Goal: Task Accomplishment & Management: Manage account settings

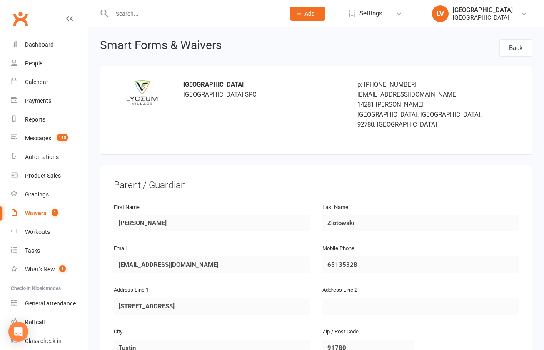
click at [42, 212] on div "Waivers" at bounding box center [35, 213] width 21 height 7
select select "100"
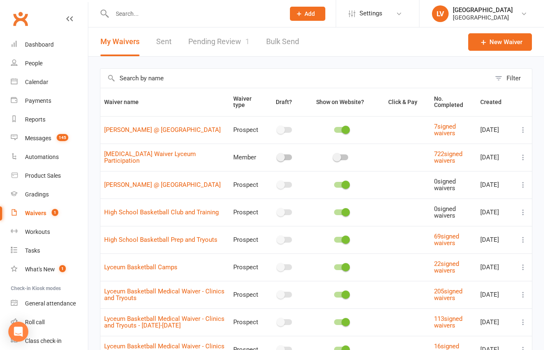
click at [204, 42] on link "Pending Review 1" at bounding box center [218, 41] width 61 height 29
select select "25"
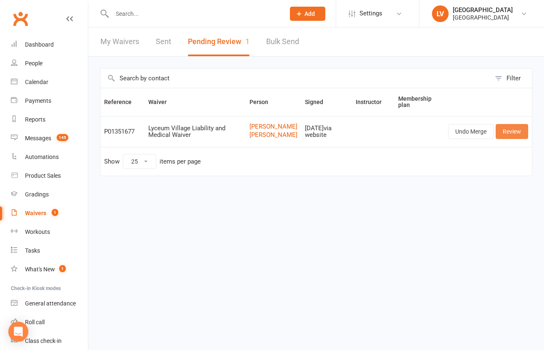
click at [514, 139] on link "Review" at bounding box center [512, 131] width 32 height 15
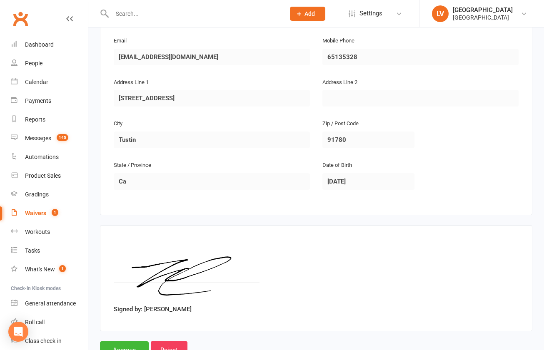
scroll to position [520, 0]
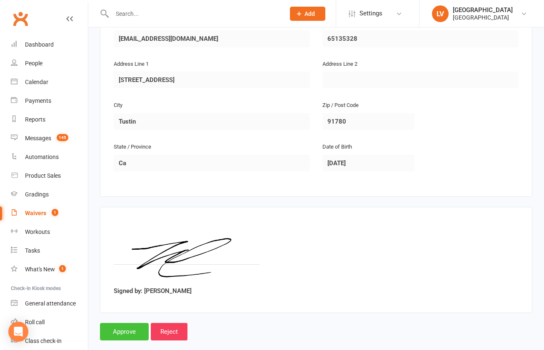
click at [127, 325] on input "Approve" at bounding box center [124, 331] width 49 height 17
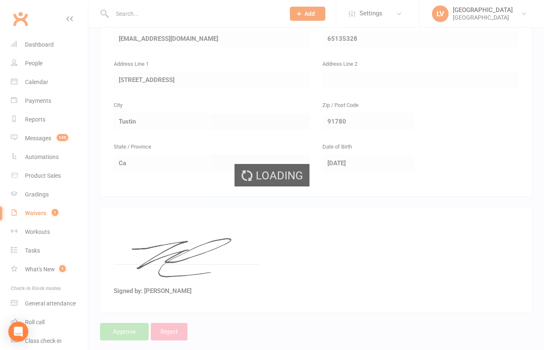
select select "25"
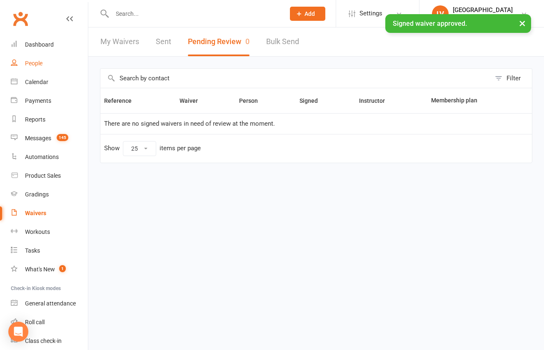
click at [27, 64] on div "People" at bounding box center [33, 63] width 17 height 7
select select "50"
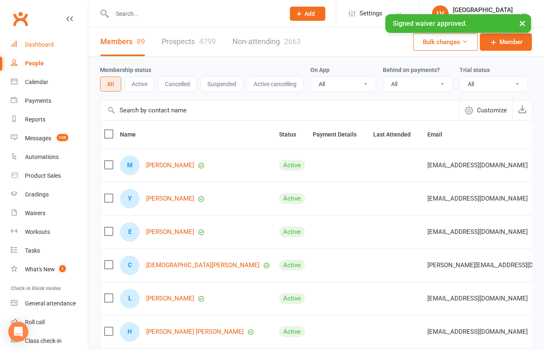
click at [28, 43] on div "Dashboard" at bounding box center [39, 44] width 29 height 7
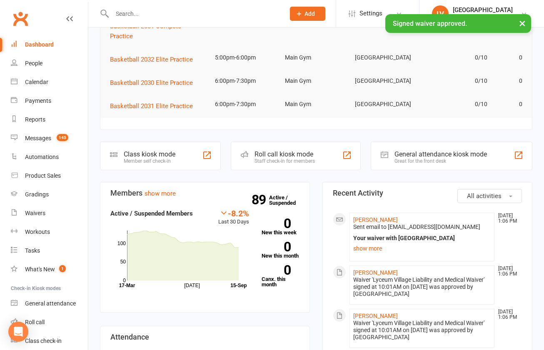
scroll to position [148, 0]
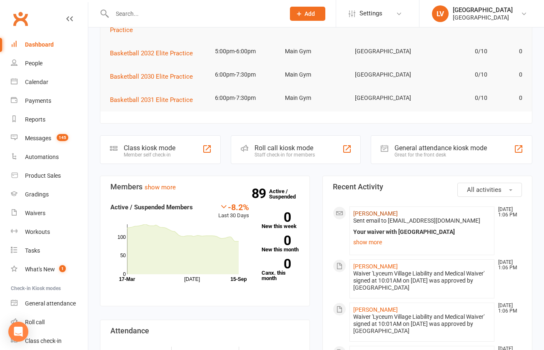
click at [374, 210] on link "[PERSON_NAME]" at bounding box center [375, 213] width 45 height 7
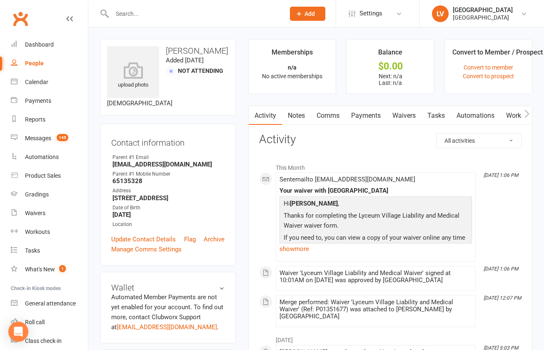
click at [331, 114] on link "Comms" at bounding box center [328, 115] width 35 height 19
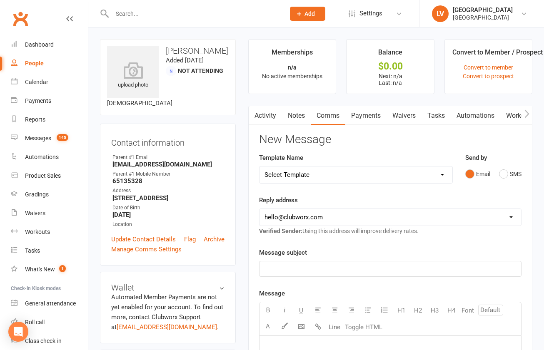
click at [260, 167] on select "Select Template [Email] Club Basketball Swag [Email] Generic Girls Basketball T…" at bounding box center [356, 175] width 193 height 17
select select "6"
click option "[Email] Lyceum Club Basketball FAQ" at bounding box center [0, 0] width 0 height 0
select select "1"
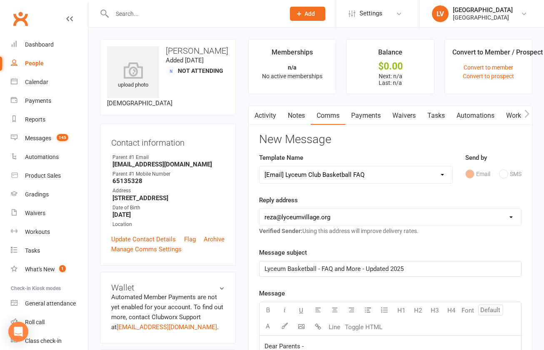
click option "reza@lyceumvillage.org" at bounding box center [0, 0] width 0 height 0
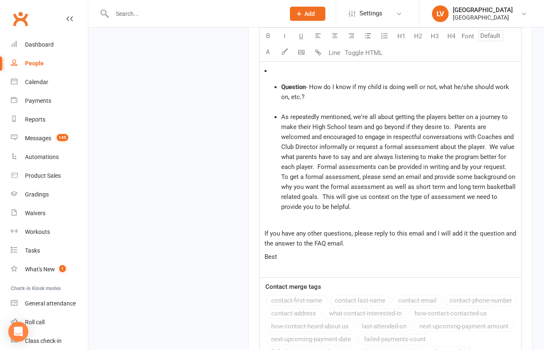
scroll to position [1817, 0]
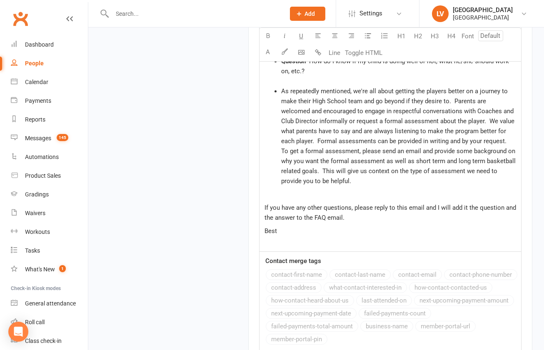
select select
select select "0"
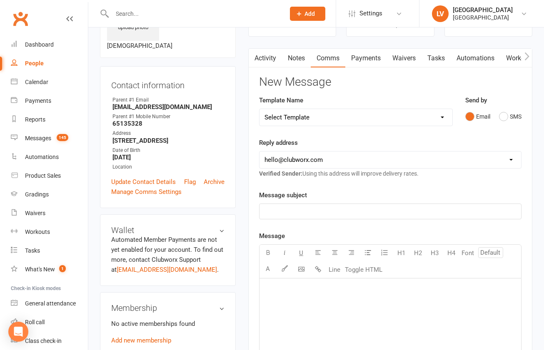
scroll to position [0, 0]
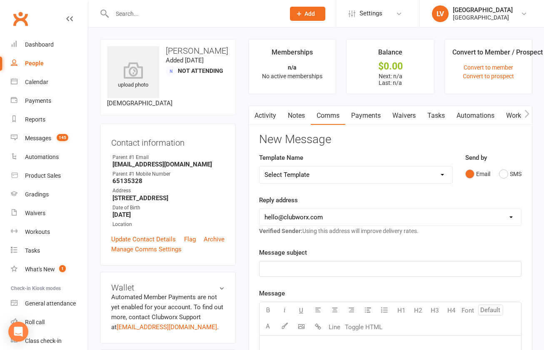
click at [260, 167] on select "Select Template [Email] Club Basketball Swag [Email] Generic Girls Basketball T…" at bounding box center [356, 175] width 193 height 17
select select "4"
click option "[Email] Invitation to Lyceum Village Basketball Development Program" at bounding box center [0, 0] width 0 height 0
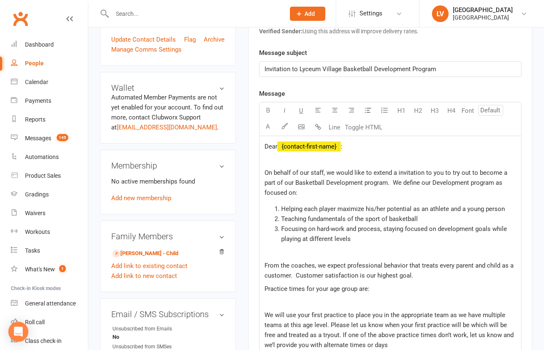
scroll to position [202, 0]
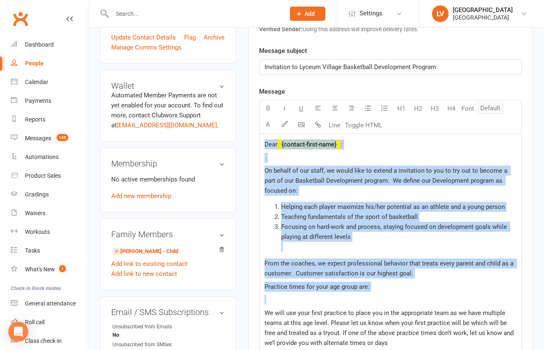
click at [309, 300] on p at bounding box center [391, 300] width 252 height 10
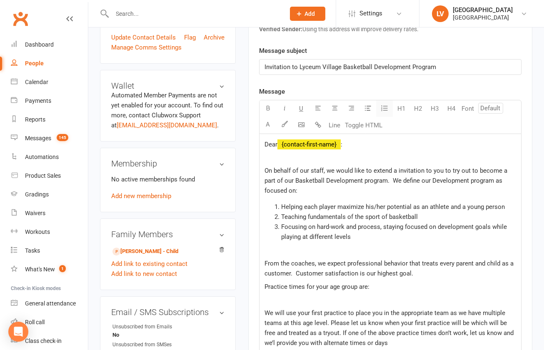
click at [385, 111] on icon "button" at bounding box center [384, 108] width 8 height 8
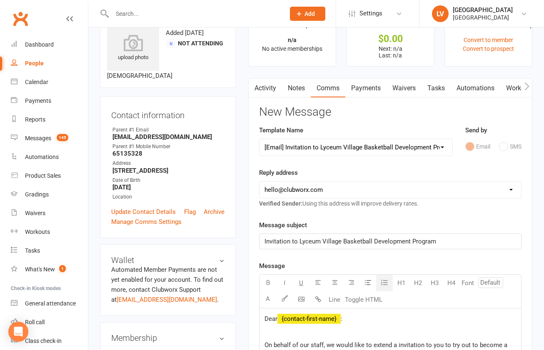
scroll to position [0, 0]
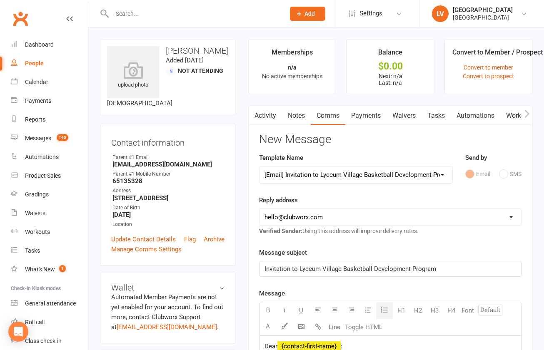
select select "1"
click option "reza@lyceumvillage.org" at bounding box center [0, 0] width 0 height 0
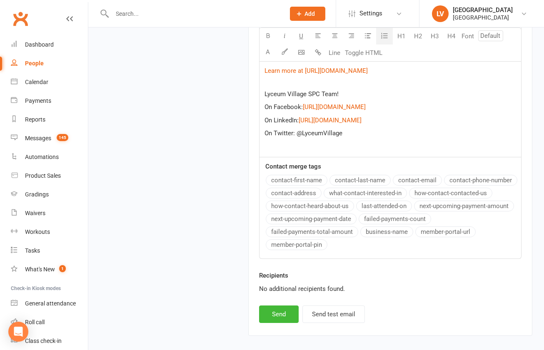
scroll to position [699, 0]
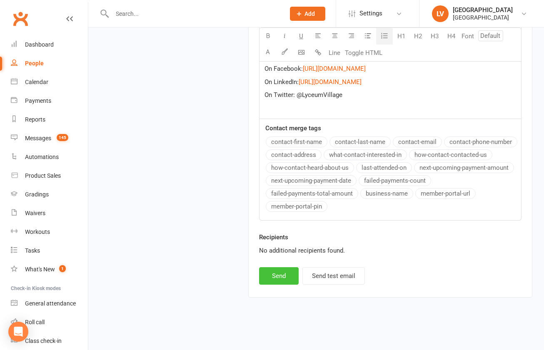
click at [273, 281] on button "Send" at bounding box center [279, 275] width 40 height 17
select select
select select "0"
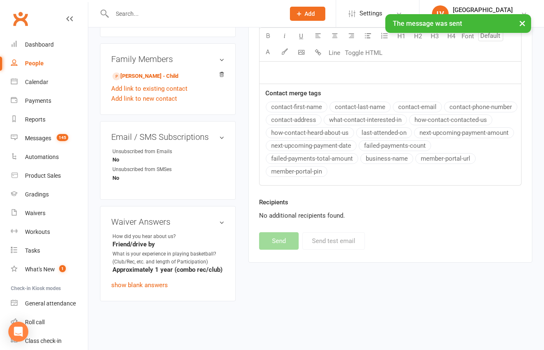
scroll to position [368, 0]
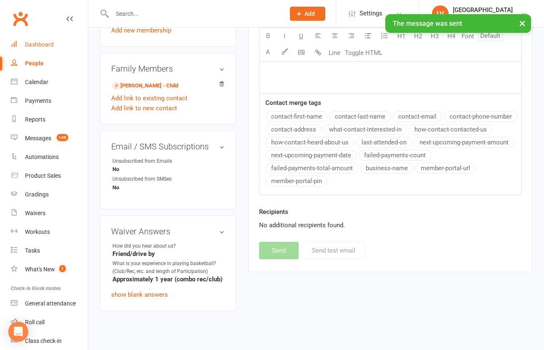
click at [49, 45] on div "Dashboard" at bounding box center [39, 44] width 29 height 7
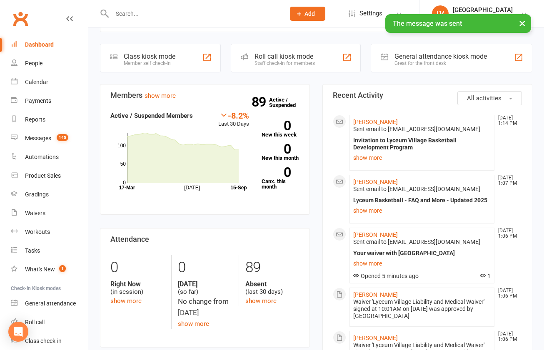
scroll to position [248, 0]
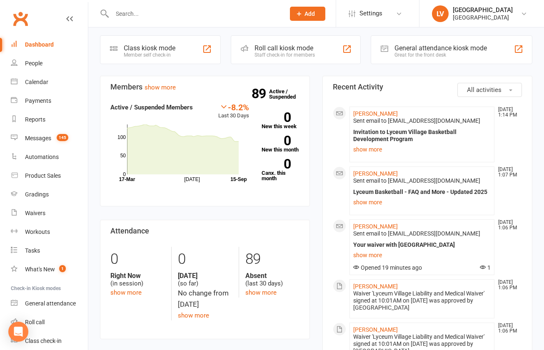
click at [126, 10] on input "text" at bounding box center [195, 14] width 170 height 12
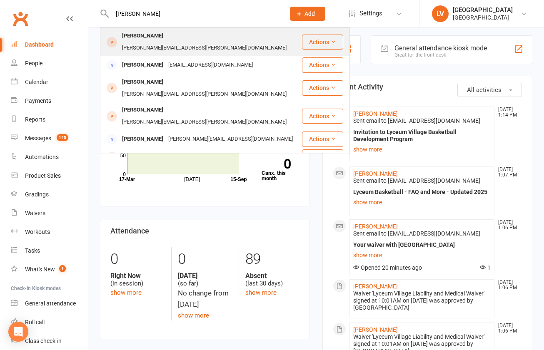
type input "Wende"
click at [142, 39] on div "Wende Hernandez" at bounding box center [143, 36] width 46 height 12
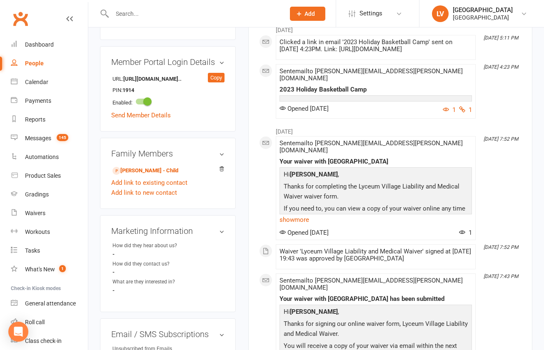
scroll to position [404, 0]
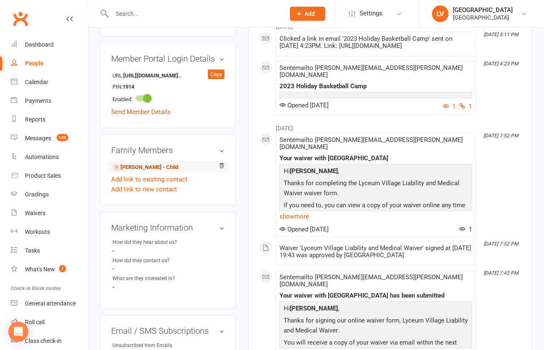
click at [146, 163] on link "Reid Hernandez - Child" at bounding box center [145, 167] width 66 height 9
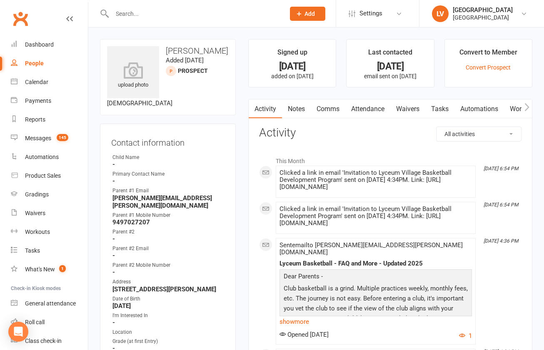
click at [332, 107] on link "Comms" at bounding box center [328, 109] width 35 height 19
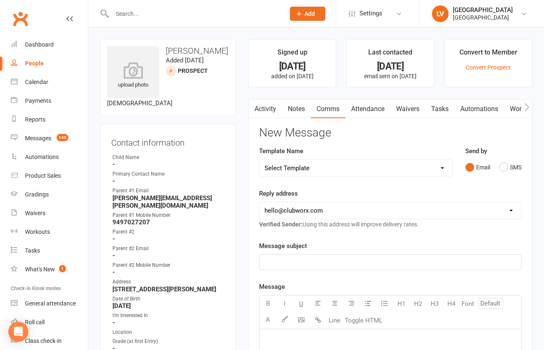
click at [260, 160] on select "Select Template [Email] Club Basketball Swag [Email] Generic Girls Basketball T…" at bounding box center [356, 168] width 193 height 17
select select "14"
click option "[Email] Basketball - Monthly Club Dues" at bounding box center [0, 0] width 0 height 0
drag, startPoint x: 334, startPoint y: 265, endPoint x: 254, endPoint y: 254, distance: 80.8
click at [259, 255] on div "Monthly Dues" at bounding box center [390, 263] width 262 height 16
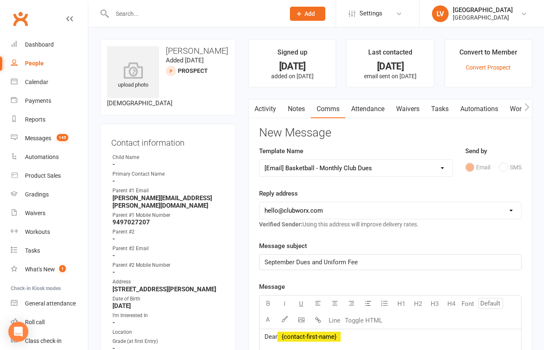
select select "2"
click option "news@lyceumvillage.org" at bounding box center [0, 0] width 0 height 0
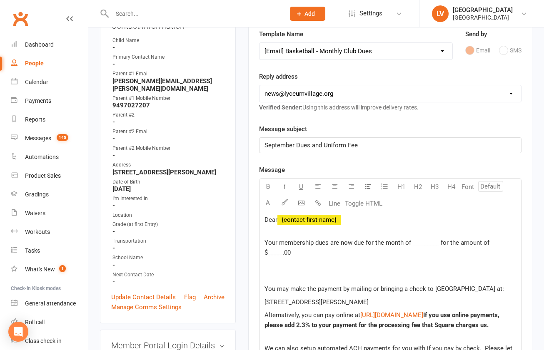
scroll to position [136, 0]
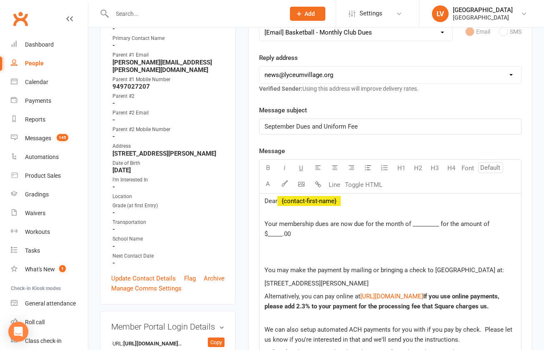
click at [418, 224] on span "Your membership dues are now due for the month of _________ for the amount of $…" at bounding box center [378, 228] width 227 height 17
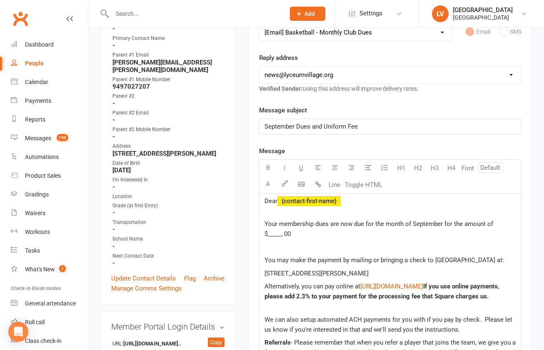
click at [275, 234] on span "Your membership dues are now due for the month of September for the amount of $…" at bounding box center [380, 228] width 230 height 17
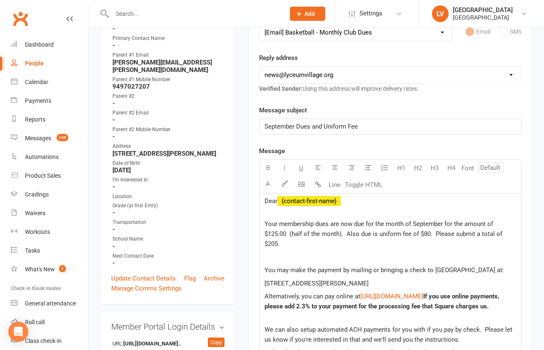
click at [277, 262] on p at bounding box center [391, 257] width 252 height 10
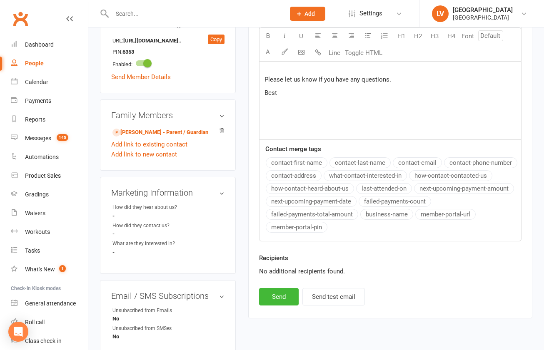
scroll to position [458, 0]
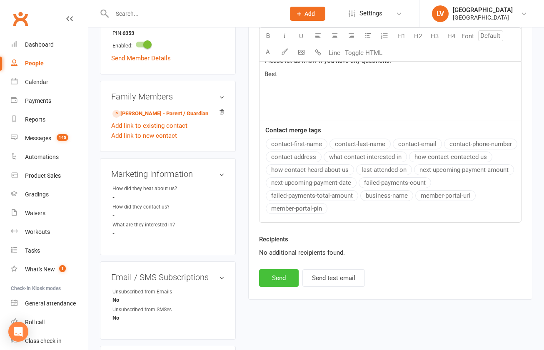
click at [280, 287] on button "Send" at bounding box center [279, 278] width 40 height 17
select select
select select "0"
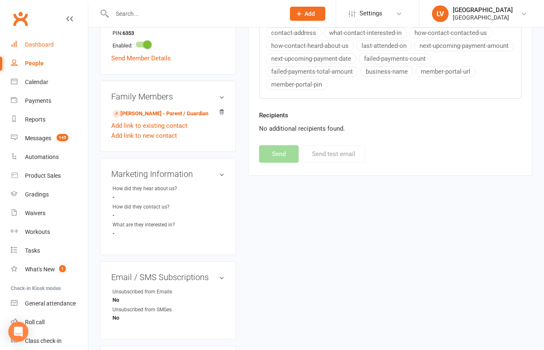
click at [49, 45] on div "Dashboard" at bounding box center [39, 44] width 29 height 7
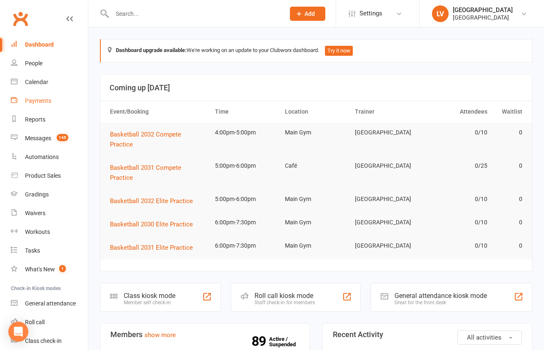
click at [44, 99] on div "Payments" at bounding box center [38, 100] width 26 height 7
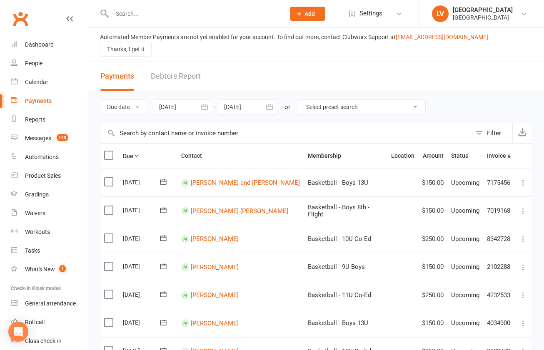
click at [246, 100] on div at bounding box center [248, 107] width 58 height 15
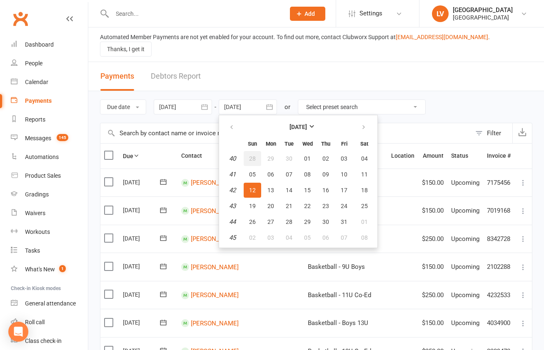
click at [256, 155] on span "28" at bounding box center [252, 158] width 7 height 7
type input "28 Sep 2025"
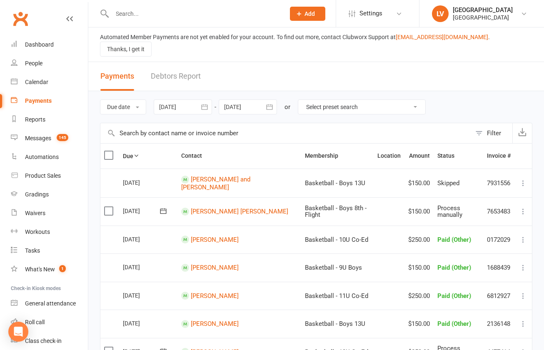
click at [486, 124] on button "Filter" at bounding box center [491, 133] width 41 height 20
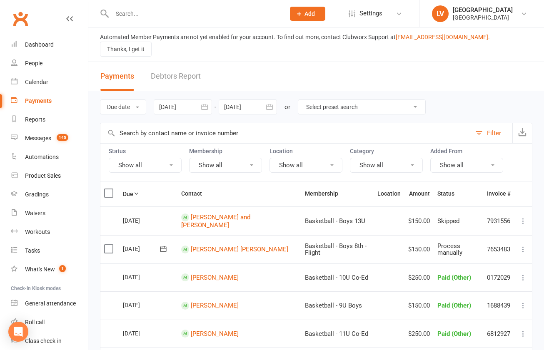
click at [162, 159] on button "Show all" at bounding box center [145, 165] width 73 height 15
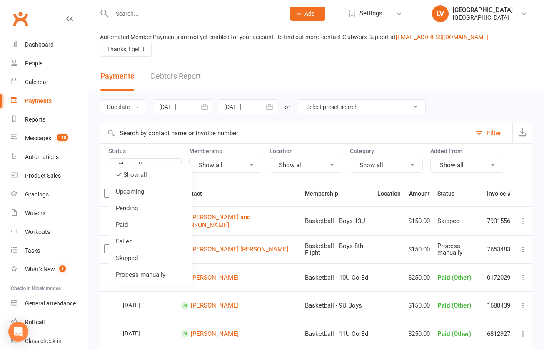
click at [156, 270] on link "Process manually" at bounding box center [150, 275] width 82 height 17
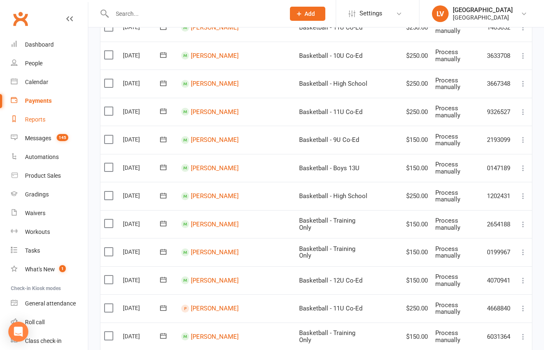
scroll to position [504, 0]
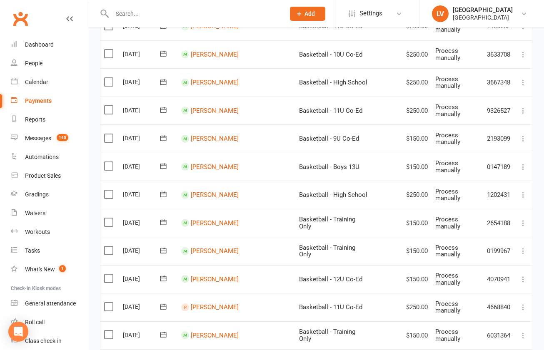
click at [109, 303] on label at bounding box center [109, 307] width 11 height 8
click at [109, 303] on input "checkbox" at bounding box center [106, 303] width 5 height 0
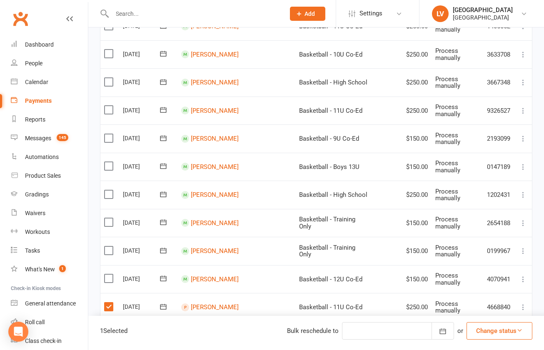
click at [484, 337] on button "Change status" at bounding box center [500, 330] width 66 height 17
click at [481, 307] on link "Skipped" at bounding box center [490, 308] width 82 height 17
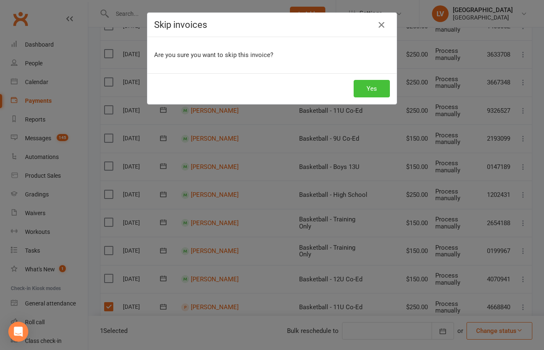
click at [370, 91] on button "Yes" at bounding box center [372, 88] width 36 height 17
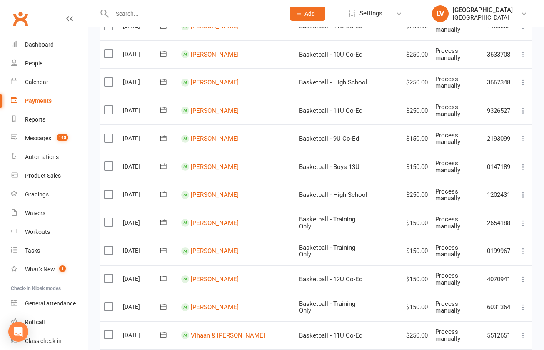
click at [107, 275] on label at bounding box center [109, 279] width 11 height 8
click at [107, 275] on input "checkbox" at bounding box center [106, 275] width 5 height 0
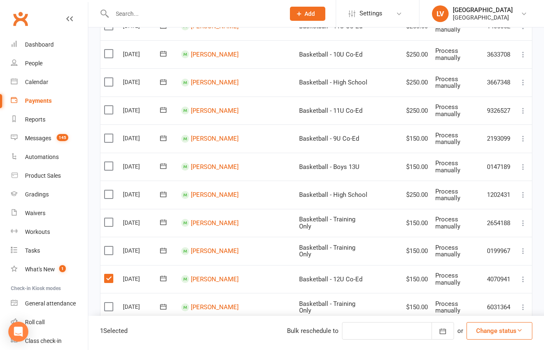
drag, startPoint x: 505, startPoint y: 334, endPoint x: 502, endPoint y: 329, distance: 5.6
click at [505, 334] on button "Change status" at bounding box center [500, 330] width 66 height 17
click at [487, 309] on link "Skipped" at bounding box center [490, 308] width 82 height 17
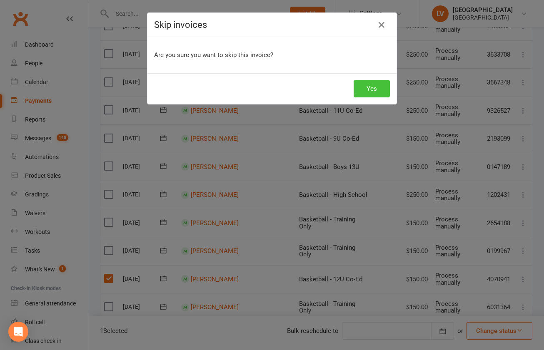
click at [383, 93] on button "Yes" at bounding box center [372, 88] width 36 height 17
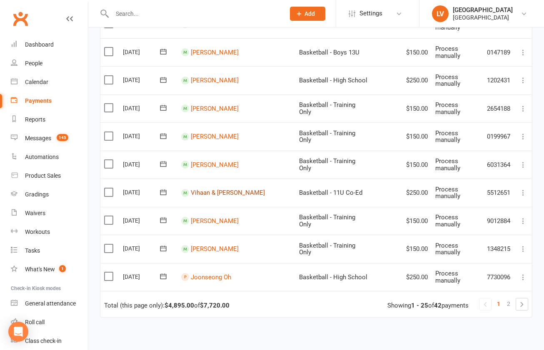
scroll to position [626, 0]
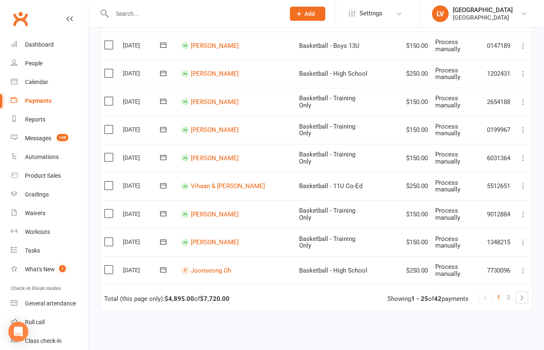
click at [108, 266] on label at bounding box center [109, 270] width 11 height 8
click at [108, 266] on input "checkbox" at bounding box center [106, 266] width 5 height 0
click at [505, 332] on button "Change status" at bounding box center [500, 330] width 66 height 17
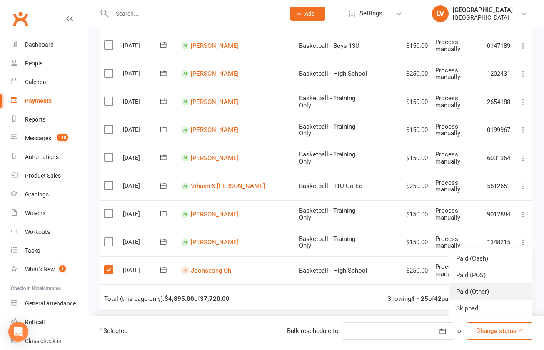
click at [499, 295] on link "Paid (Other)" at bounding box center [490, 292] width 82 height 17
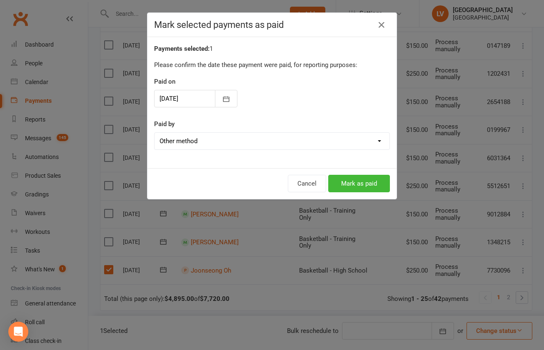
drag, startPoint x: 499, startPoint y: 296, endPoint x: 496, endPoint y: 302, distance: 6.4
click at [500, 299] on div "Mark selected payments as paid Payments selected: 1 Please confirm the date the…" at bounding box center [272, 175] width 544 height 350
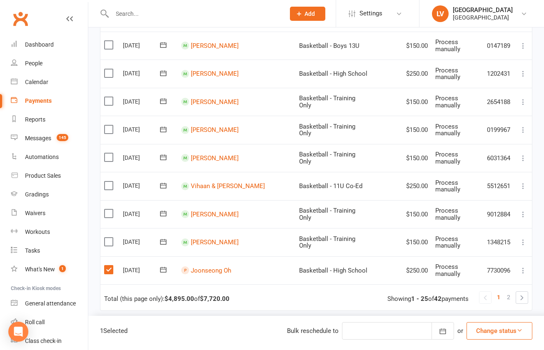
click at [488, 335] on button "Change status" at bounding box center [500, 330] width 66 height 17
drag, startPoint x: 468, startPoint y: 308, endPoint x: 459, endPoint y: 298, distance: 13.0
click at [464, 304] on link "Skipped" at bounding box center [490, 308] width 82 height 17
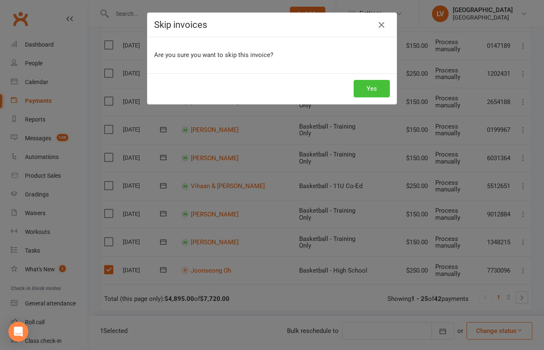
click at [370, 92] on button "Yes" at bounding box center [372, 88] width 36 height 17
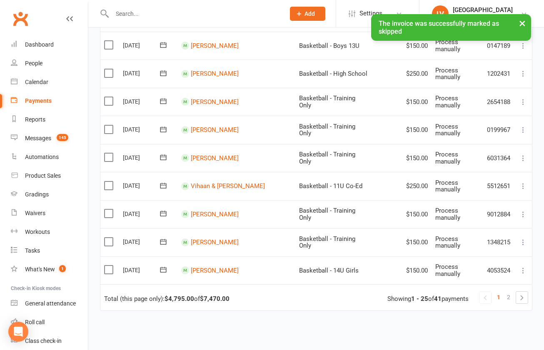
drag, startPoint x: 109, startPoint y: 258, endPoint x: 133, endPoint y: 262, distance: 24.0
click at [110, 266] on label at bounding box center [109, 270] width 11 height 8
drag, startPoint x: 110, startPoint y: 259, endPoint x: 207, endPoint y: 273, distance: 98.5
click at [110, 266] on label at bounding box center [109, 270] width 11 height 8
click at [110, 266] on input "checkbox" at bounding box center [106, 266] width 5 height 0
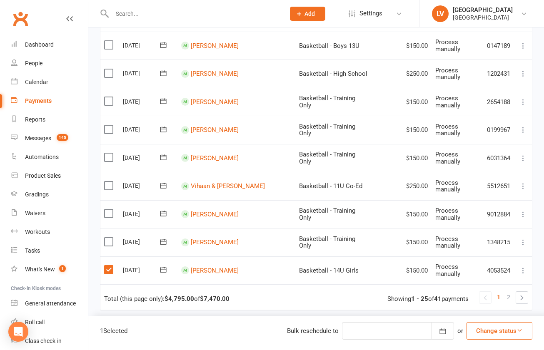
click at [496, 336] on button "Change status" at bounding box center [500, 330] width 66 height 17
drag, startPoint x: 494, startPoint y: 307, endPoint x: 498, endPoint y: 307, distance: 4.2
click at [495, 307] on link "Skipped" at bounding box center [490, 308] width 82 height 17
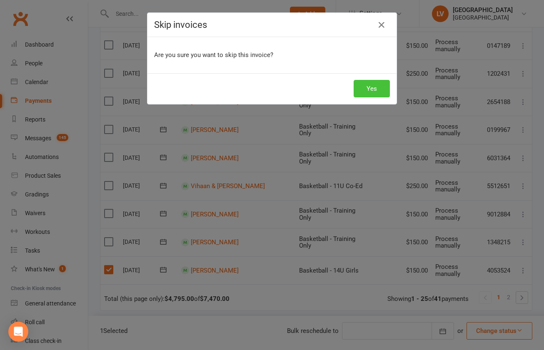
click at [367, 95] on button "Yes" at bounding box center [372, 88] width 36 height 17
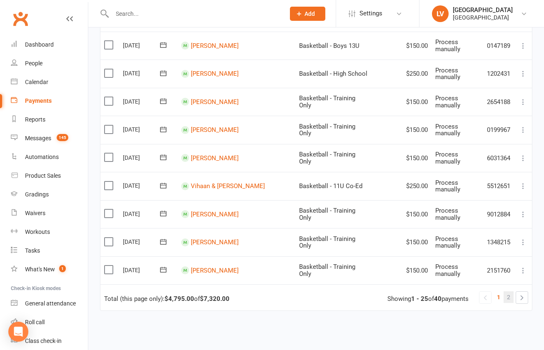
click at [507, 292] on link "2" at bounding box center [509, 298] width 10 height 12
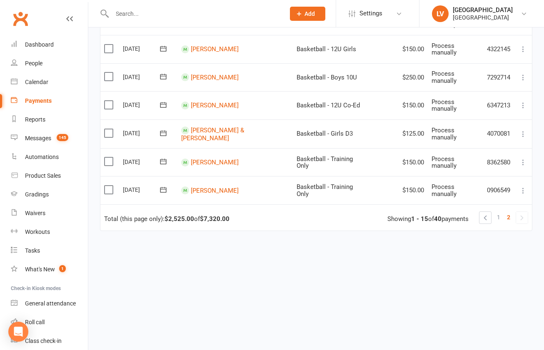
scroll to position [345, 0]
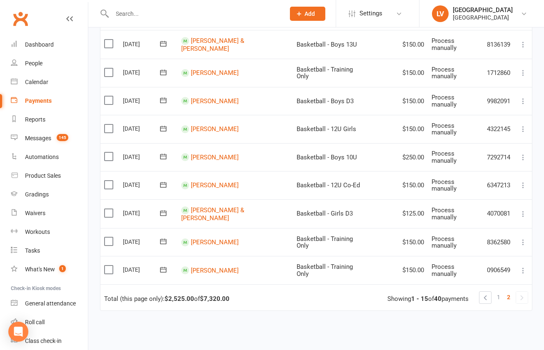
click at [110, 125] on label at bounding box center [109, 129] width 11 height 8
click at [110, 125] on input "checkbox" at bounding box center [106, 125] width 5 height 0
click at [493, 332] on button "Change status" at bounding box center [500, 330] width 66 height 17
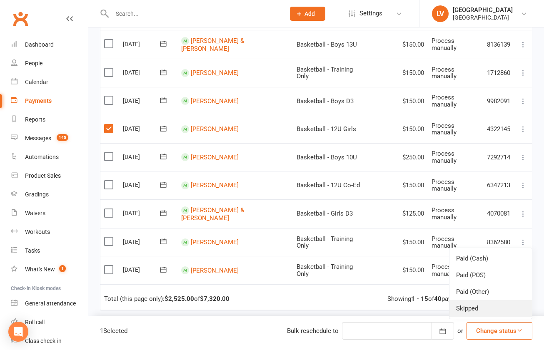
click at [485, 308] on link "Skipped" at bounding box center [490, 308] width 82 height 17
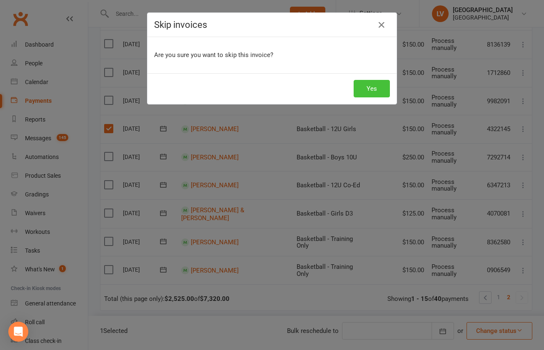
click at [373, 92] on button "Yes" at bounding box center [372, 88] width 36 height 17
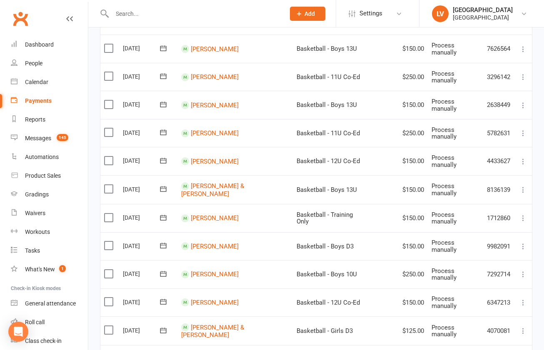
scroll to position [206, 0]
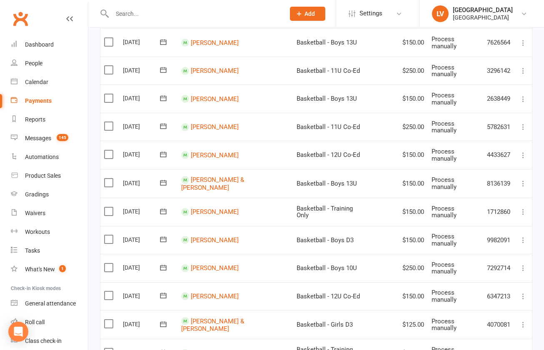
click at [111, 264] on label at bounding box center [109, 268] width 11 height 8
click at [110, 264] on input "checkbox" at bounding box center [106, 264] width 5 height 0
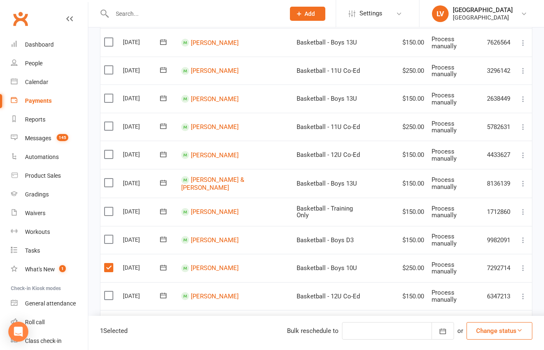
click at [478, 331] on button "Change status" at bounding box center [500, 330] width 66 height 17
click at [482, 296] on link "Paid (Other)" at bounding box center [490, 292] width 82 height 17
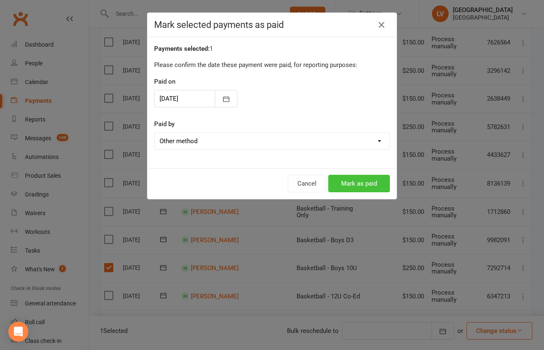
click at [350, 184] on button "Mark as paid" at bounding box center [359, 183] width 62 height 17
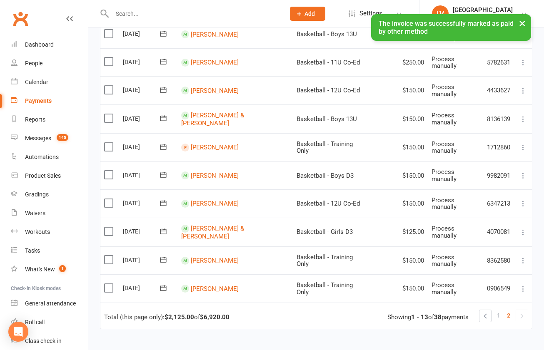
scroll to position [269, 0]
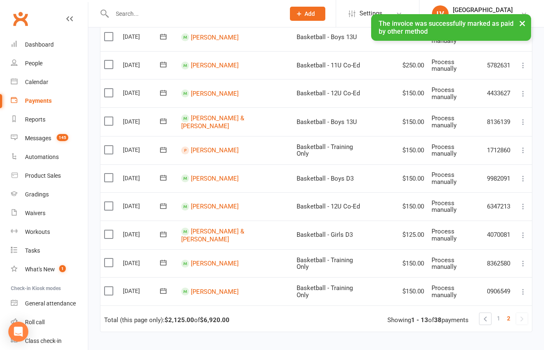
click at [111, 259] on label at bounding box center [109, 263] width 11 height 8
click at [110, 259] on input "checkbox" at bounding box center [106, 259] width 5 height 0
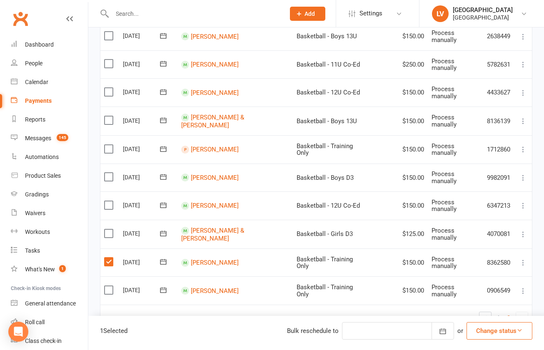
click at [501, 331] on button "Change status" at bounding box center [500, 330] width 66 height 17
click at [484, 310] on link "Skipped" at bounding box center [490, 308] width 82 height 17
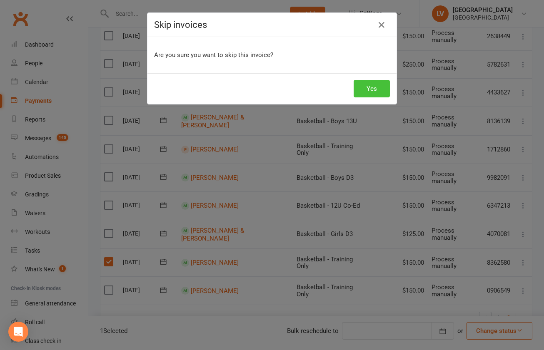
drag, startPoint x: 369, startPoint y: 91, endPoint x: 336, endPoint y: 92, distance: 33.3
click at [371, 92] on button "Yes" at bounding box center [372, 88] width 36 height 17
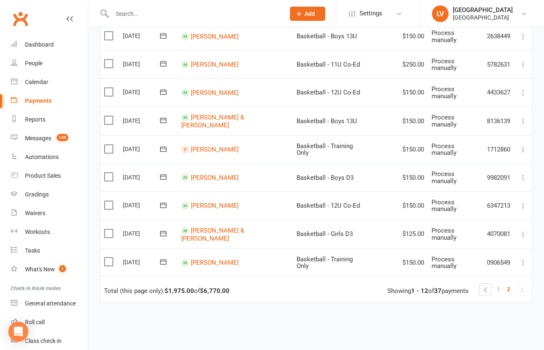
click at [108, 145] on label at bounding box center [109, 149] width 11 height 8
click at [108, 145] on input "checkbox" at bounding box center [106, 145] width 5 height 0
click at [514, 328] on button "Change status" at bounding box center [500, 330] width 66 height 17
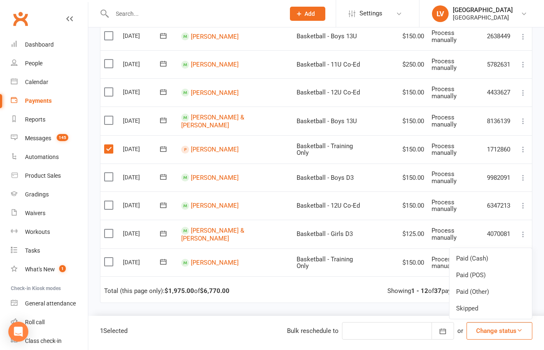
click at [509, 333] on button "Change status" at bounding box center [500, 330] width 66 height 17
click at [495, 310] on link "Skipped" at bounding box center [490, 308] width 82 height 17
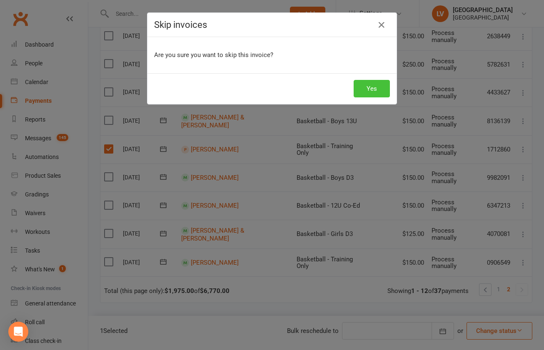
click at [373, 88] on button "Yes" at bounding box center [372, 88] width 36 height 17
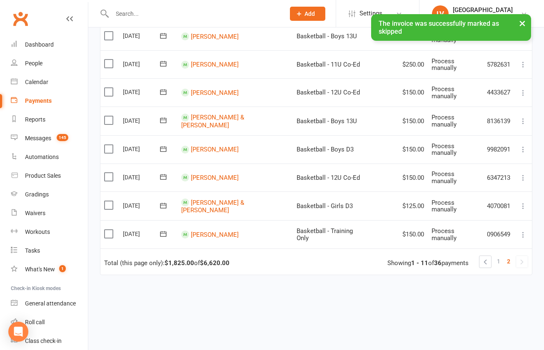
click at [110, 230] on label at bounding box center [109, 234] width 11 height 8
click at [110, 230] on input "checkbox" at bounding box center [106, 230] width 5 height 0
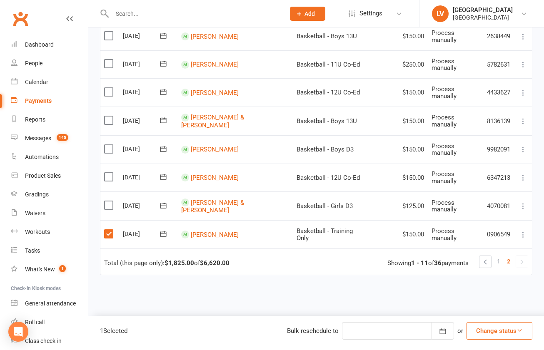
click at [485, 334] on button "Change status" at bounding box center [500, 330] width 66 height 17
click at [477, 289] on link "Paid (Other)" at bounding box center [490, 292] width 82 height 17
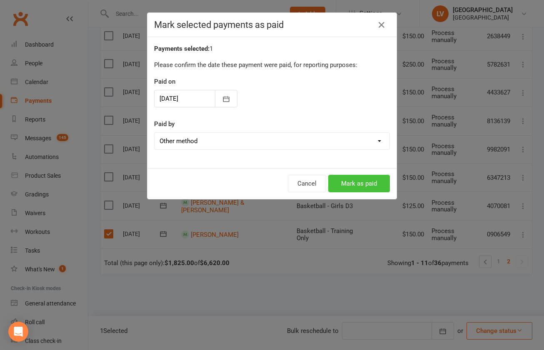
click at [367, 185] on button "Mark as paid" at bounding box center [359, 183] width 62 height 17
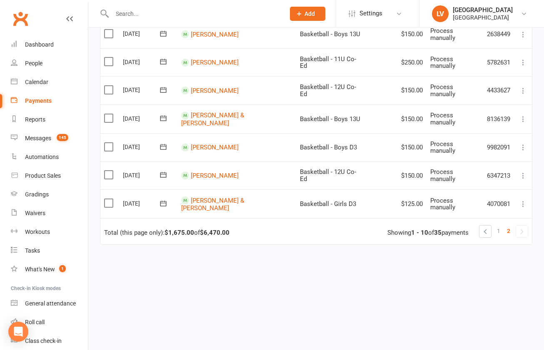
scroll to position [272, 0]
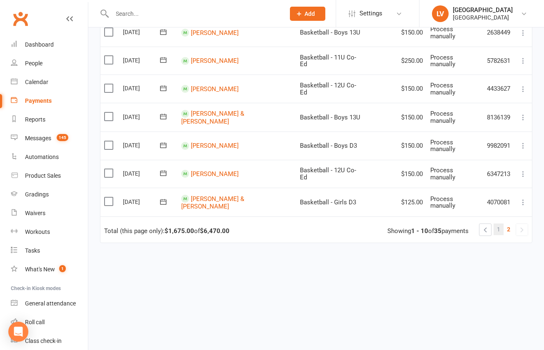
click at [498, 224] on span "1" at bounding box center [498, 230] width 3 height 12
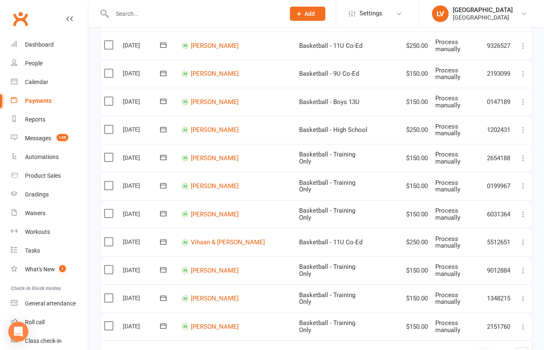
scroll to position [554, 0]
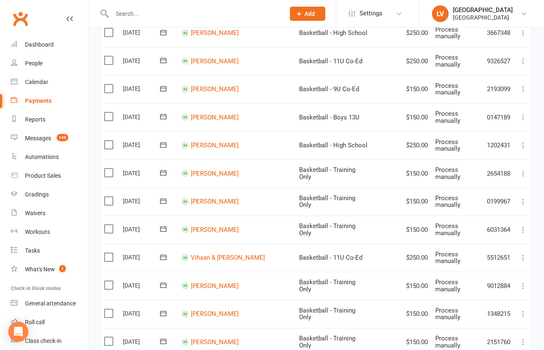
click at [109, 169] on label at bounding box center [109, 173] width 11 height 8
click at [109, 169] on input "checkbox" at bounding box center [106, 169] width 5 height 0
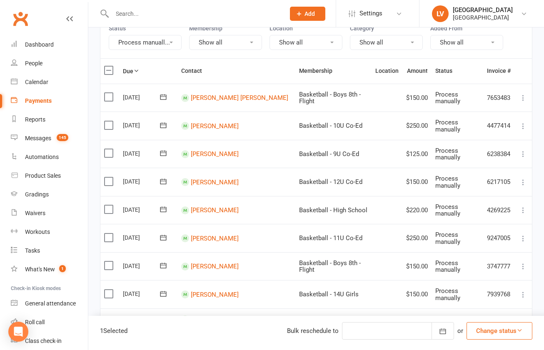
scroll to position [120, 0]
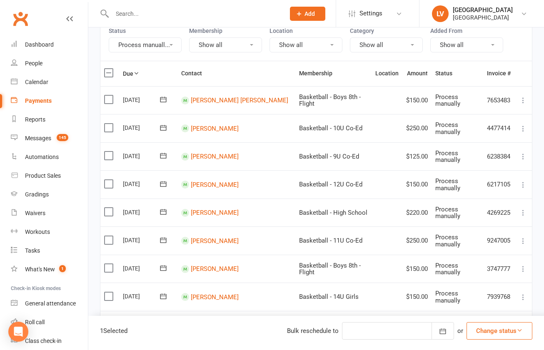
click at [110, 124] on label at bounding box center [109, 128] width 11 height 8
click at [110, 124] on input "checkbox" at bounding box center [106, 124] width 5 height 0
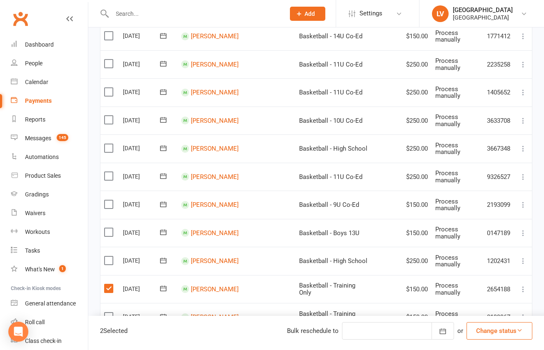
scroll to position [436, 0]
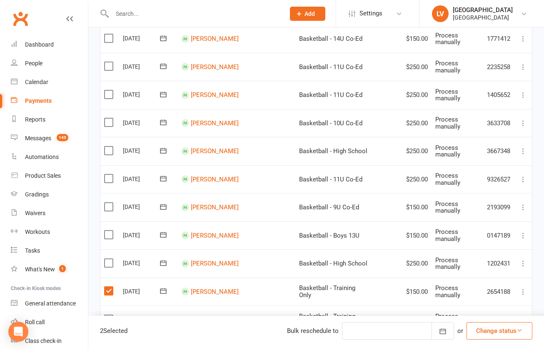
click at [107, 287] on label at bounding box center [109, 291] width 11 height 8
click at [107, 287] on input "checkbox" at bounding box center [106, 287] width 5 height 0
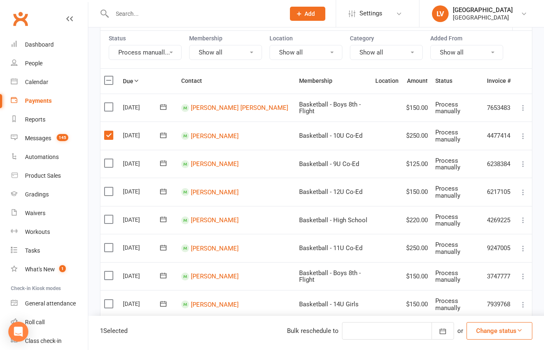
scroll to position [112, 0]
click at [501, 330] on button "Change status" at bounding box center [500, 330] width 66 height 17
click at [481, 277] on link "Paid (POS)" at bounding box center [490, 275] width 82 height 17
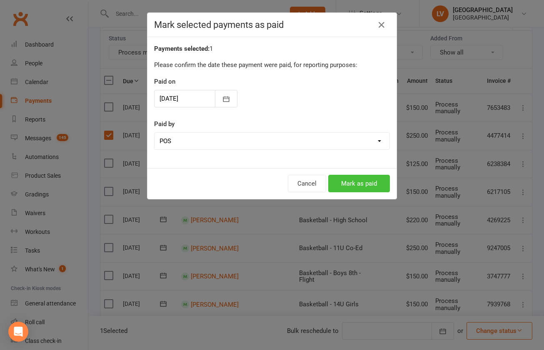
click at [359, 183] on button "Mark as paid" at bounding box center [359, 183] width 62 height 17
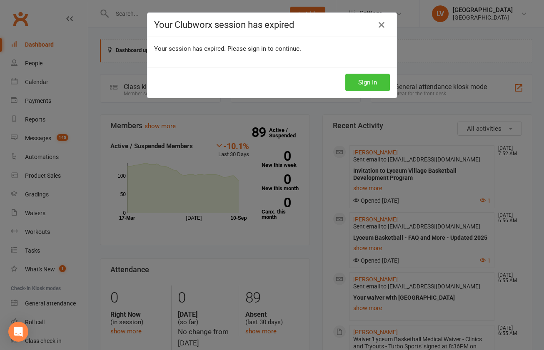
click at [367, 87] on button "Sign In" at bounding box center [367, 82] width 45 height 17
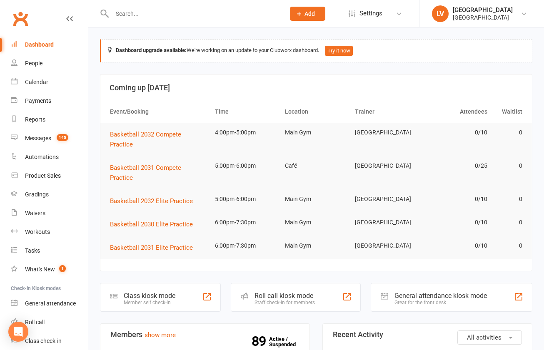
click at [154, 18] on input "text" at bounding box center [195, 14] width 170 height 12
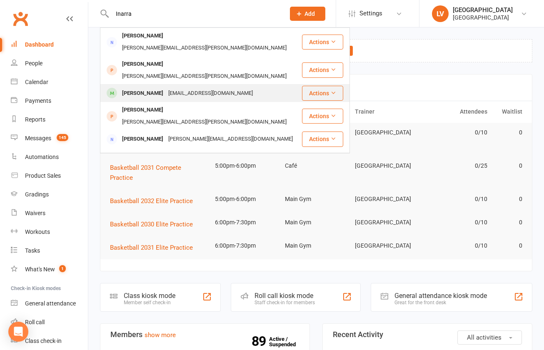
type input "Inarra"
click at [142, 87] on div "[PERSON_NAME]" at bounding box center [143, 93] width 46 height 12
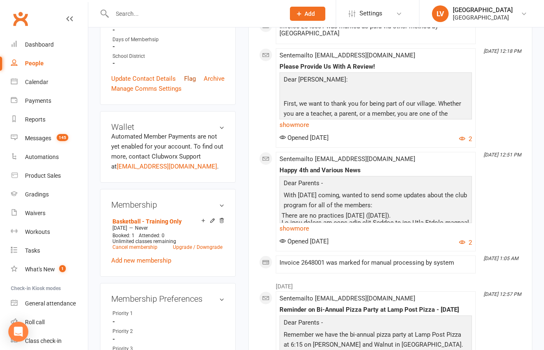
scroll to position [448, 0]
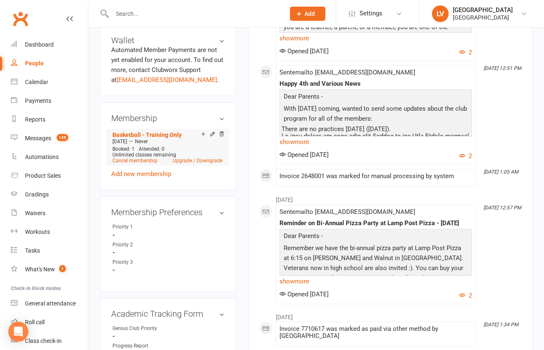
click at [146, 158] on span "Unlimited classes remaining" at bounding box center [144, 155] width 64 height 6
click at [146, 164] on link "Cancel membership" at bounding box center [134, 161] width 45 height 6
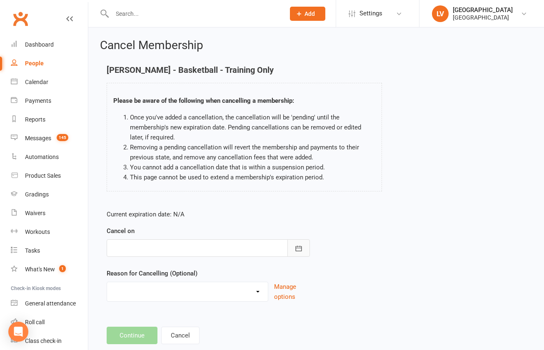
drag, startPoint x: 295, startPoint y: 247, endPoint x: 268, endPoint y: 242, distance: 26.8
click at [295, 247] on button "button" at bounding box center [298, 248] width 22 height 17
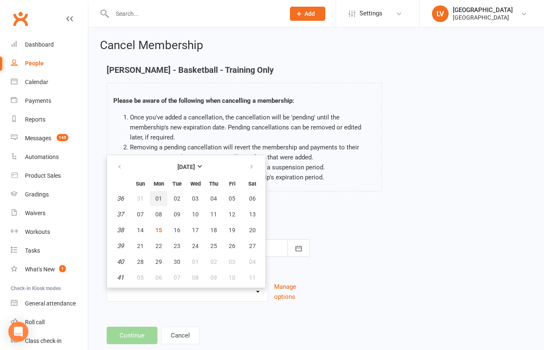
click at [160, 200] on span "01" at bounding box center [158, 198] width 7 height 7
type input "[DATE]"
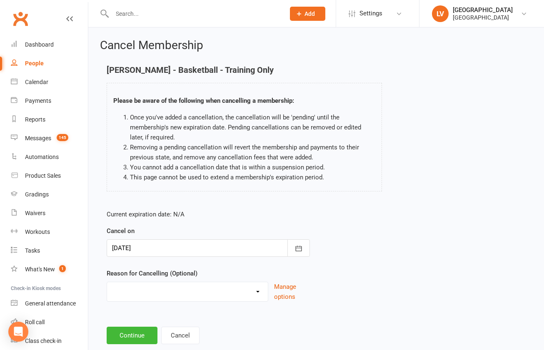
select select "2"
click option "Other reason" at bounding box center [0, 0] width 0 height 0
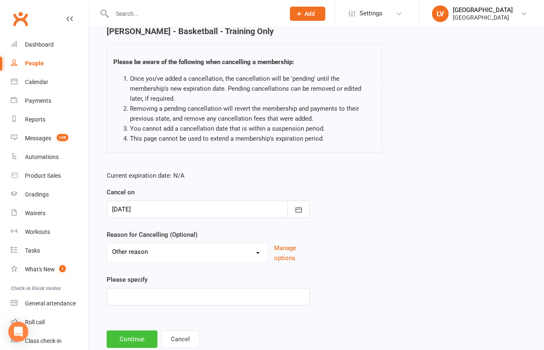
scroll to position [62, 0]
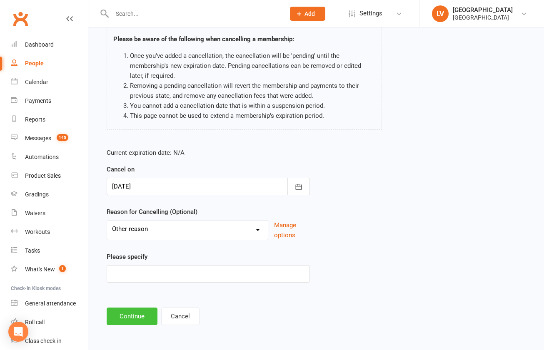
click at [141, 314] on button "Continue" at bounding box center [132, 316] width 51 height 17
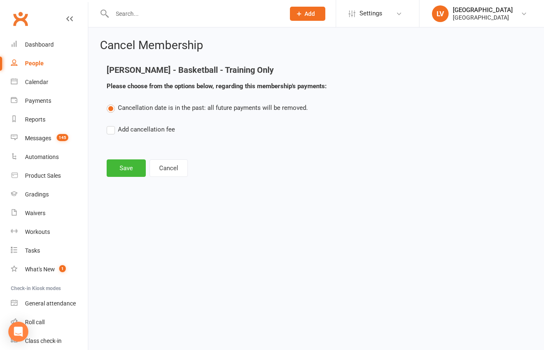
scroll to position [0, 0]
click at [126, 163] on button "Save" at bounding box center [126, 168] width 39 height 17
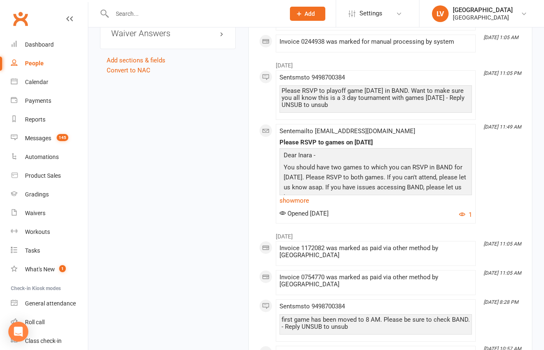
scroll to position [1214, 0]
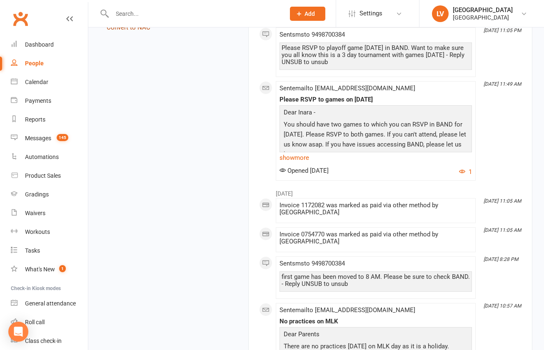
click at [134, 31] on link "Convert to NAC" at bounding box center [129, 27] width 44 height 7
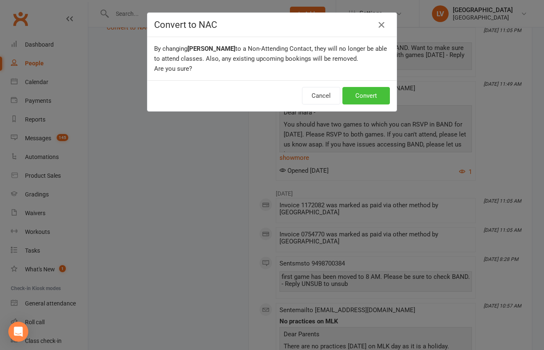
click at [358, 99] on button "Convert" at bounding box center [365, 95] width 47 height 17
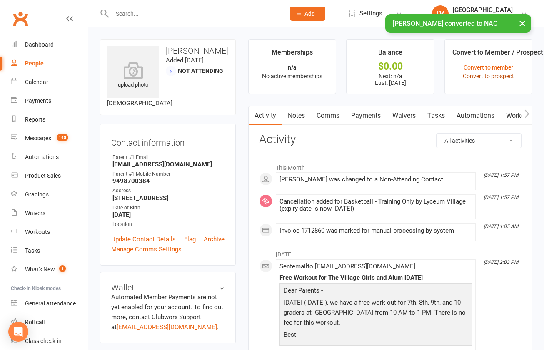
click at [483, 77] on link "Convert to prospect" at bounding box center [488, 76] width 51 height 7
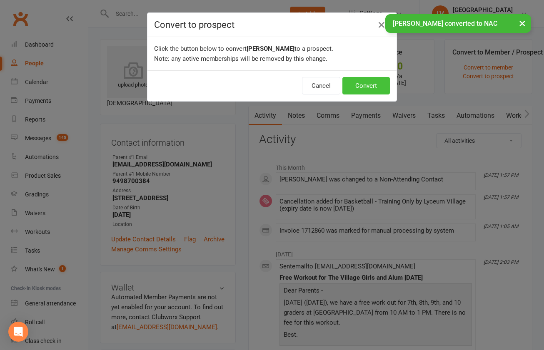
click at [353, 86] on button "Convert" at bounding box center [365, 85] width 47 height 17
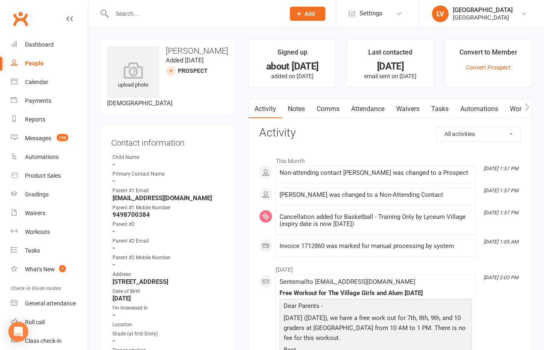
click at [171, 7] on div at bounding box center [189, 13] width 179 height 27
click at [167, 15] on input "text" at bounding box center [195, 14] width 170 height 12
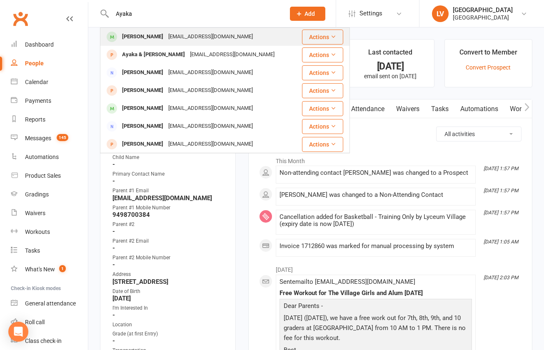
type input "Ayaka"
click at [168, 34] on div "[EMAIL_ADDRESS][DOMAIN_NAME]" at bounding box center [211, 37] width 90 height 12
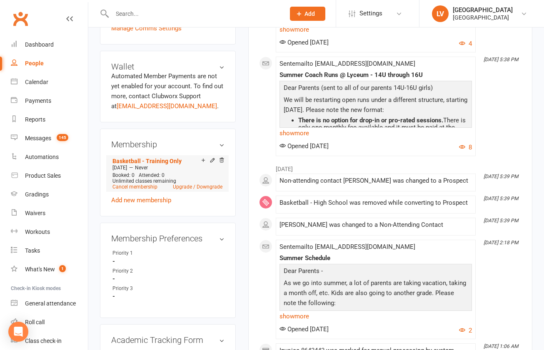
scroll to position [424, 0]
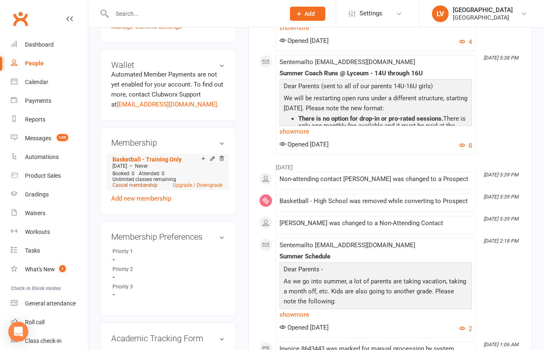
click at [142, 188] on link "Cancel membership" at bounding box center [134, 185] width 45 height 6
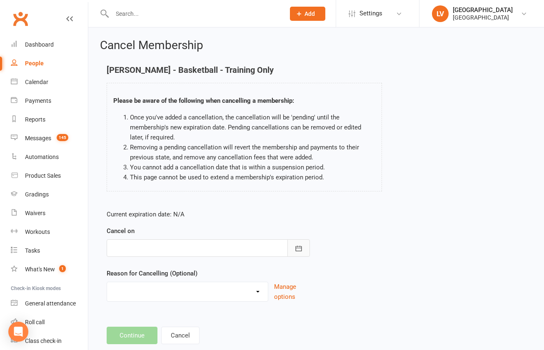
click at [290, 250] on button "button" at bounding box center [298, 248] width 22 height 17
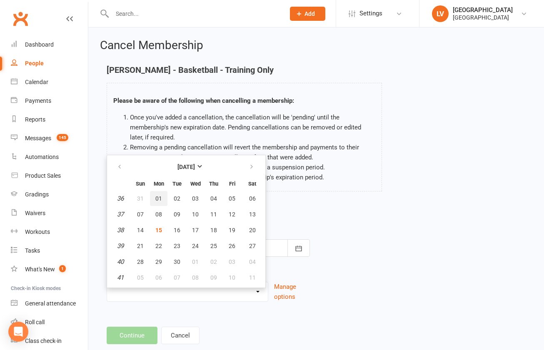
click at [156, 201] on span "01" at bounding box center [158, 198] width 7 height 7
type input "[DATE]"
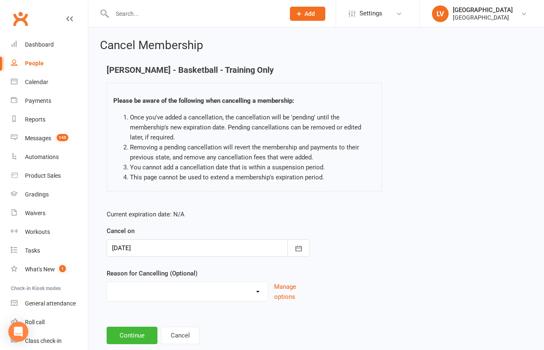
select select "2"
click option "Other reason" at bounding box center [0, 0] width 0 height 0
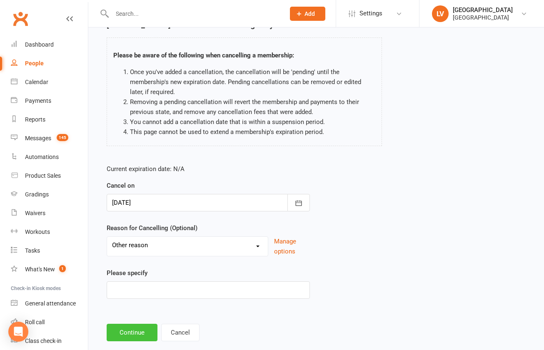
scroll to position [46, 0]
click at [146, 330] on button "Continue" at bounding box center [132, 331] width 51 height 17
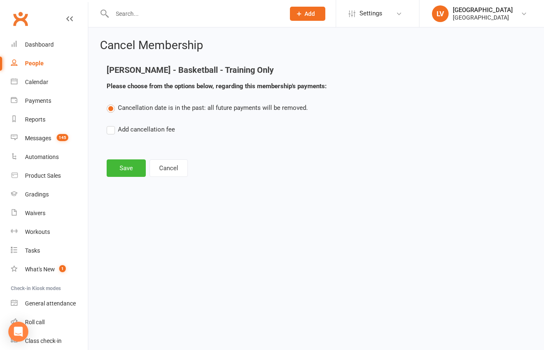
scroll to position [0, 0]
click at [132, 172] on button "Save" at bounding box center [126, 168] width 39 height 17
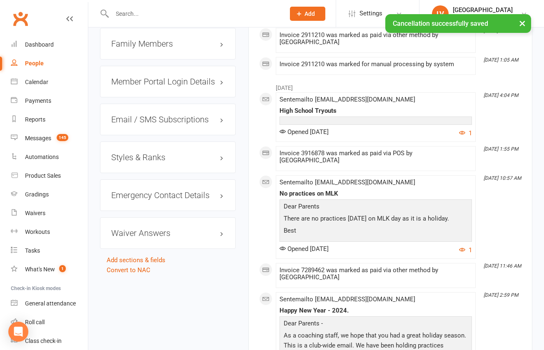
scroll to position [986, 0]
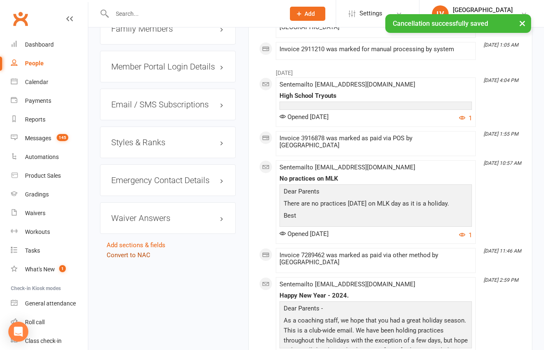
click at [136, 259] on link "Convert to NAC" at bounding box center [129, 255] width 44 height 7
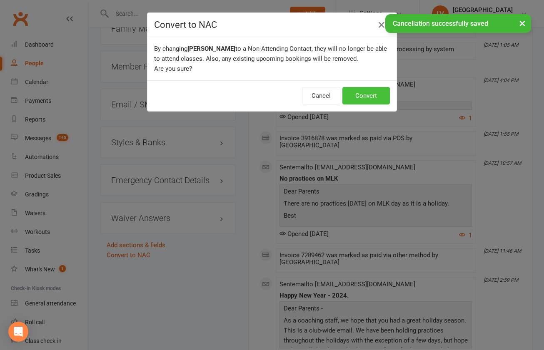
click at [364, 97] on button "Convert" at bounding box center [365, 95] width 47 height 17
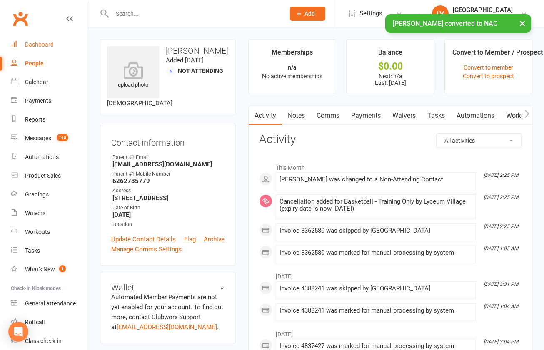
click at [42, 44] on div "Dashboard" at bounding box center [39, 44] width 29 height 7
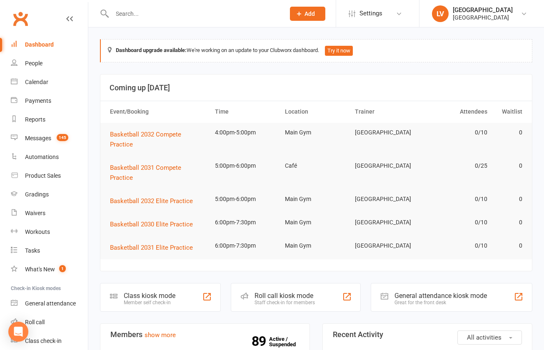
click at [40, 40] on link "Dashboard" at bounding box center [49, 44] width 77 height 19
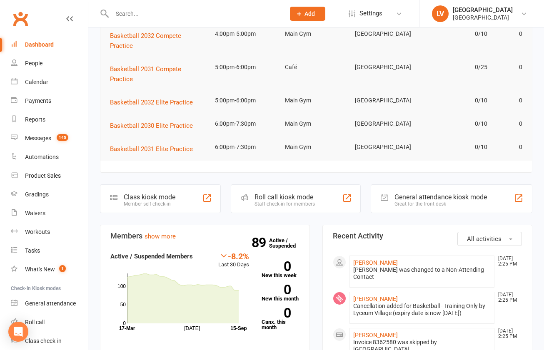
scroll to position [109, 0]
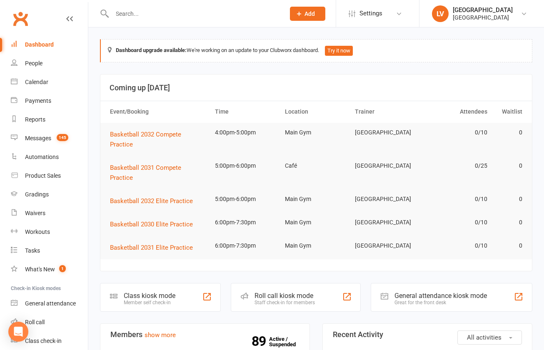
drag, startPoint x: 372, startPoint y: 341, endPoint x: 367, endPoint y: 337, distance: 6.0
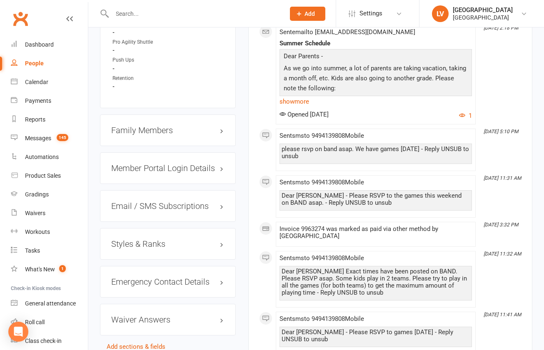
click at [156, 138] on div "Family Members" at bounding box center [168, 131] width 136 height 32
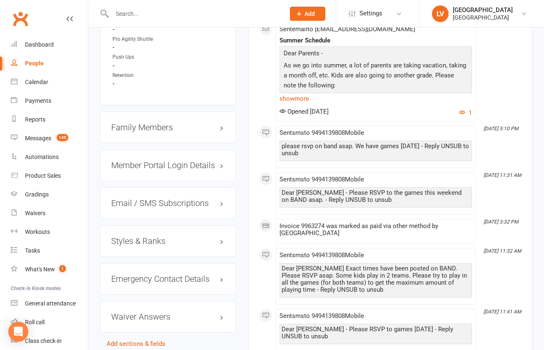
click at [155, 131] on h3 "Family Members" at bounding box center [167, 127] width 113 height 9
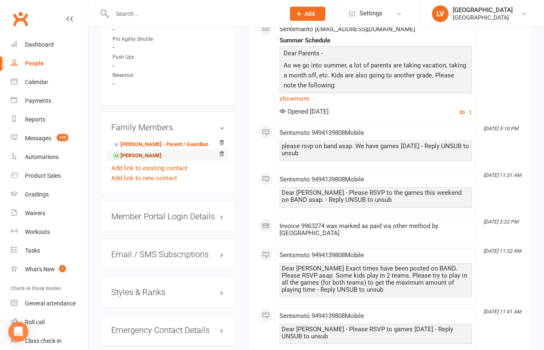
click at [138, 158] on link "Evan Lee - Sibling" at bounding box center [136, 156] width 49 height 9
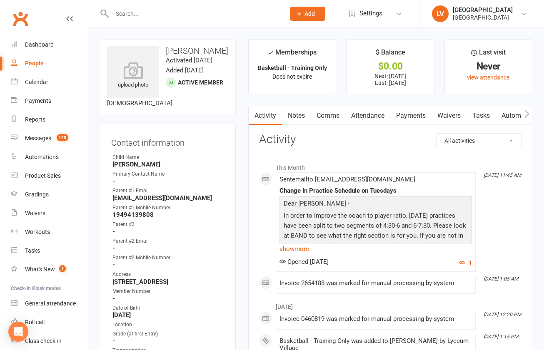
click at [413, 117] on link "Payments" at bounding box center [410, 115] width 41 height 19
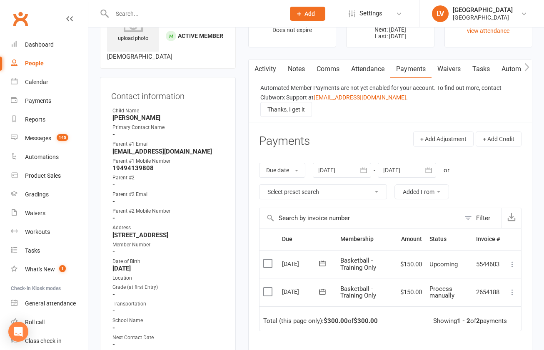
scroll to position [54, 0]
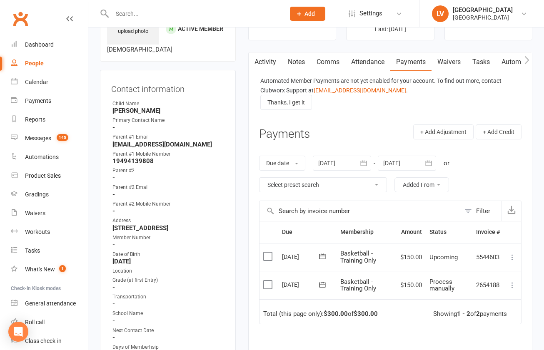
drag, startPoint x: 269, startPoint y: 285, endPoint x: 280, endPoint y: 287, distance: 11.5
click at [269, 285] on label at bounding box center [268, 285] width 11 height 8
click at [269, 281] on input "checkbox" at bounding box center [265, 281] width 5 height 0
click at [505, 335] on button "Change status" at bounding box center [500, 330] width 66 height 17
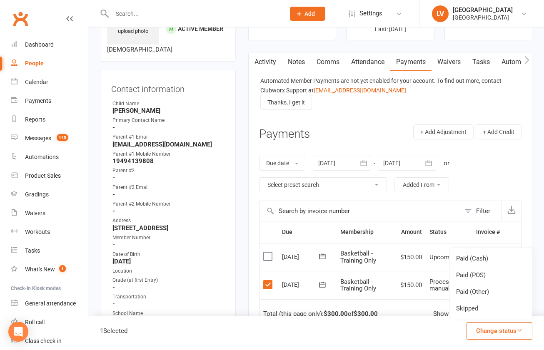
click at [484, 292] on link "Paid (Other)" at bounding box center [490, 292] width 82 height 17
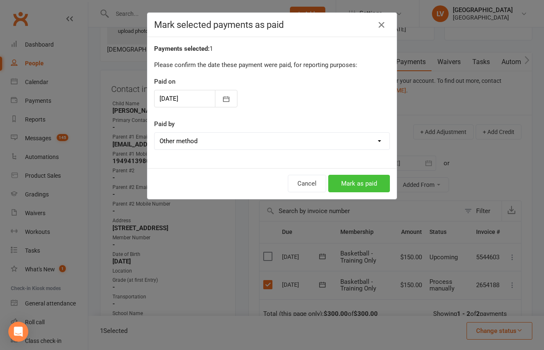
click at [366, 189] on button "Mark as paid" at bounding box center [359, 183] width 62 height 17
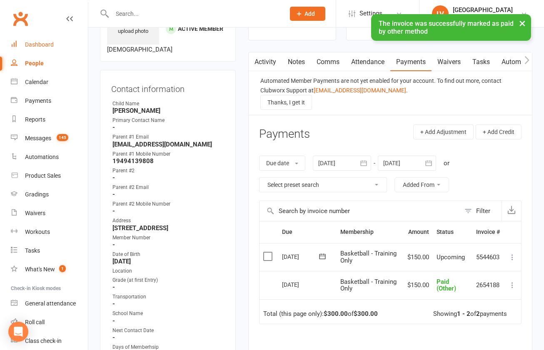
click at [35, 43] on div "Dashboard" at bounding box center [39, 44] width 29 height 7
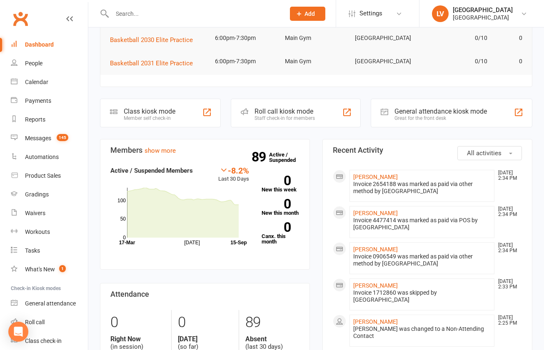
scroll to position [186, 0]
click at [169, 15] on input "text" at bounding box center [195, 14] width 170 height 12
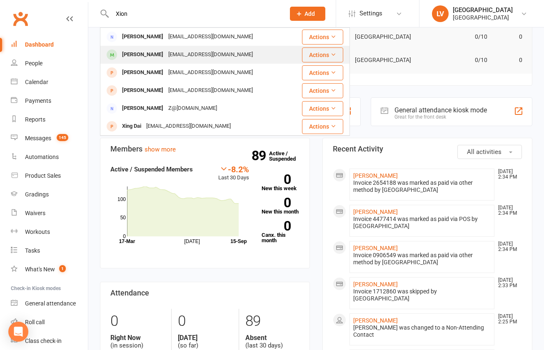
type input "Xion"
click at [166, 53] on div "jennyli.cq@gmail.com" at bounding box center [211, 55] width 90 height 12
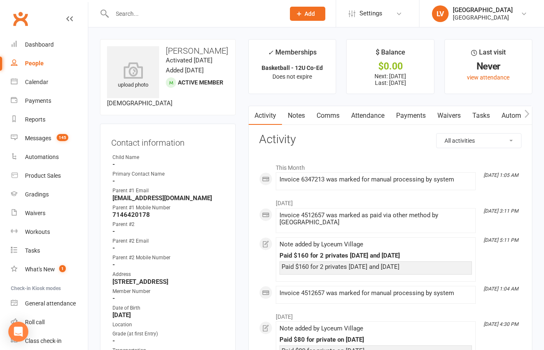
click at [299, 116] on link "Notes" at bounding box center [296, 115] width 29 height 19
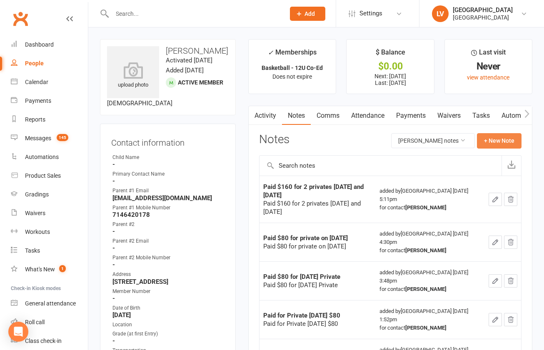
click at [497, 142] on button "+ New Note" at bounding box center [499, 140] width 45 height 15
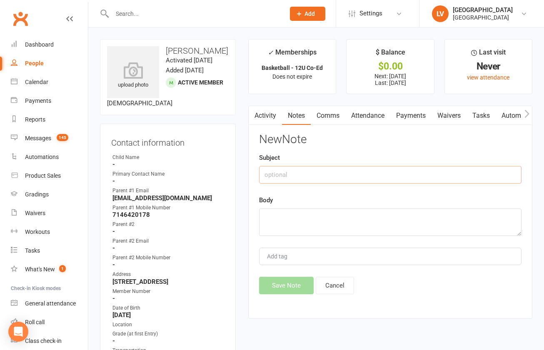
click at [288, 180] on input "text" at bounding box center [390, 174] width 262 height 17
type input "Paid $80 for private on Sept 13"
click at [286, 217] on textarea at bounding box center [390, 222] width 262 height 27
paste textarea "Paid $80 for private on Sept 13"
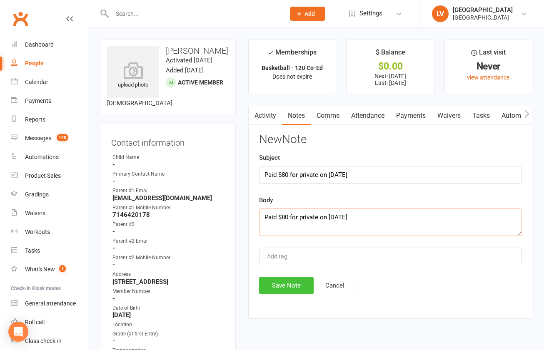
type textarea "Paid $80 for private on Sept 13"
click at [287, 292] on button "Save Note" at bounding box center [286, 285] width 55 height 17
